Goal: Use online tool/utility: Use online tool/utility

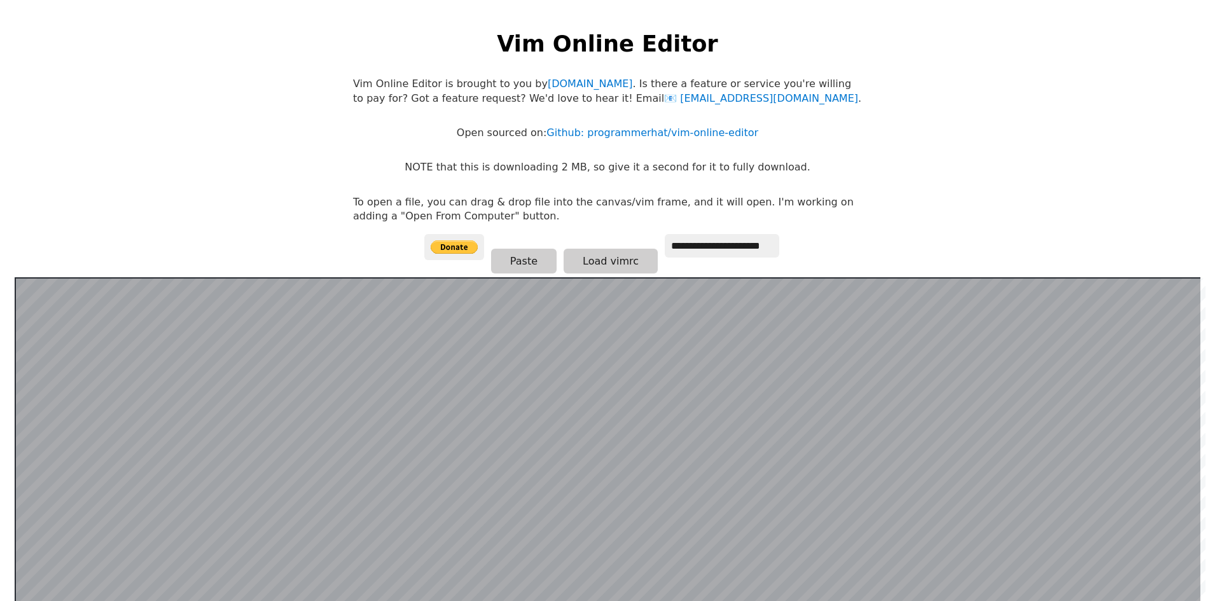
click at [563, 57] on h1 "Vim Online Editor" at bounding box center [607, 43] width 221 height 31
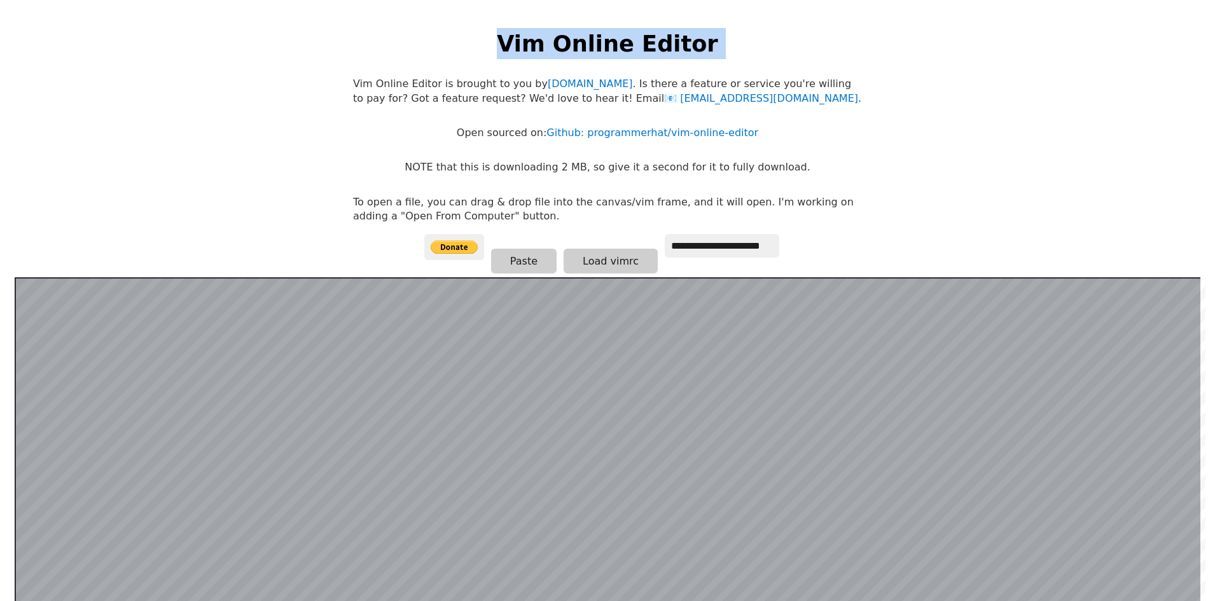
click at [563, 57] on h1 "Vim Online Editor" at bounding box center [607, 43] width 221 height 31
click at [562, 59] on h1 "Vim Online Editor" at bounding box center [607, 43] width 221 height 31
click at [550, 66] on body "**********" at bounding box center [608, 313] width 522 height 601
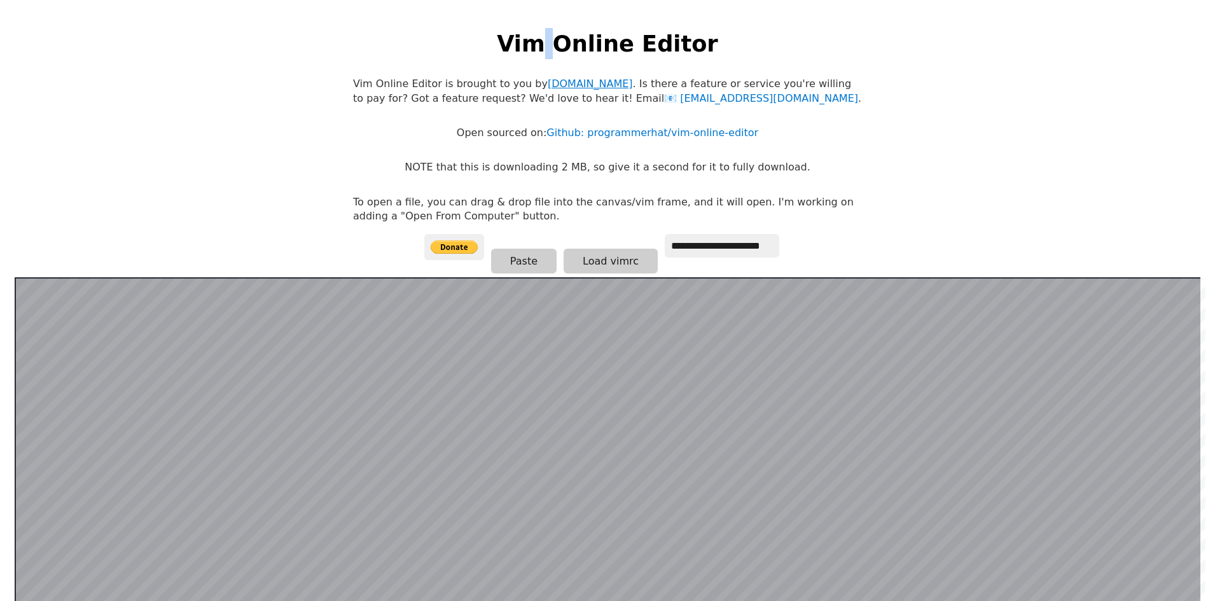
click at [560, 81] on link "[DOMAIN_NAME]" at bounding box center [590, 84] width 85 height 12
click at [815, 85] on p "Vim Online Editor is brought to you by [DOMAIN_NAME] . Is there a feature or se…" at bounding box center [607, 91] width 509 height 29
